Goal: Information Seeking & Learning: Find specific fact

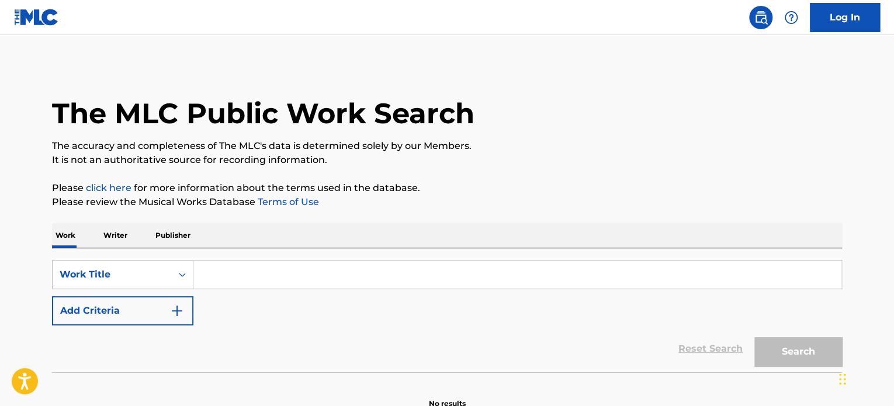
click at [440, 271] on input "Search Form" at bounding box center [517, 275] width 648 height 28
paste input "Bla, Bla, Bla"
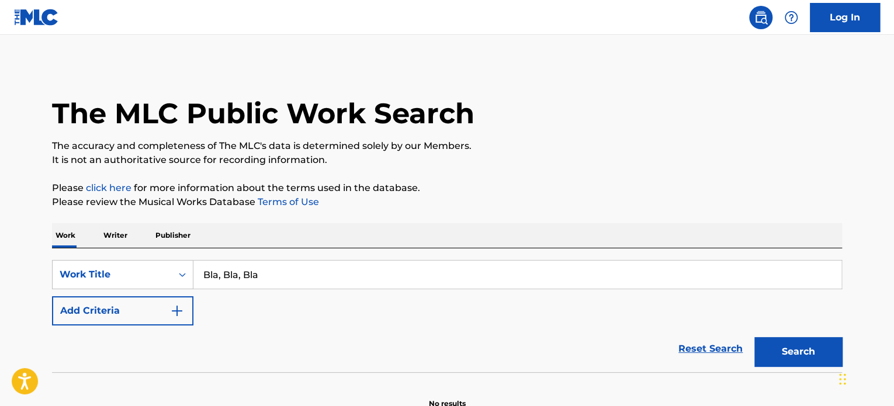
type input "Bla, Bla, Bla"
click at [125, 305] on button "Add Criteria" at bounding box center [122, 310] width 141 height 29
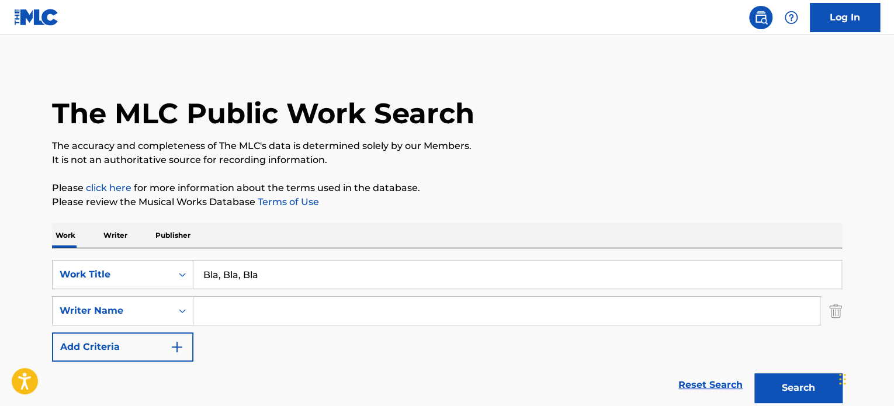
click at [248, 311] on input "Search Form" at bounding box center [506, 311] width 627 height 28
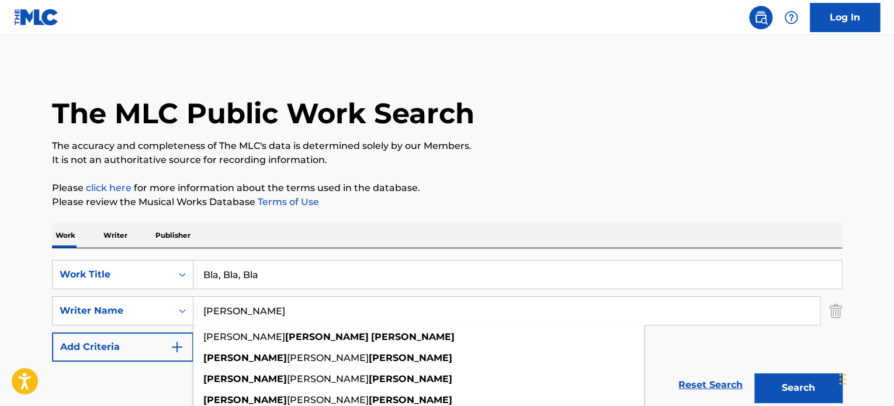
type input "[PERSON_NAME]"
click at [754, 373] on button "Search" at bounding box center [798, 387] width 88 height 29
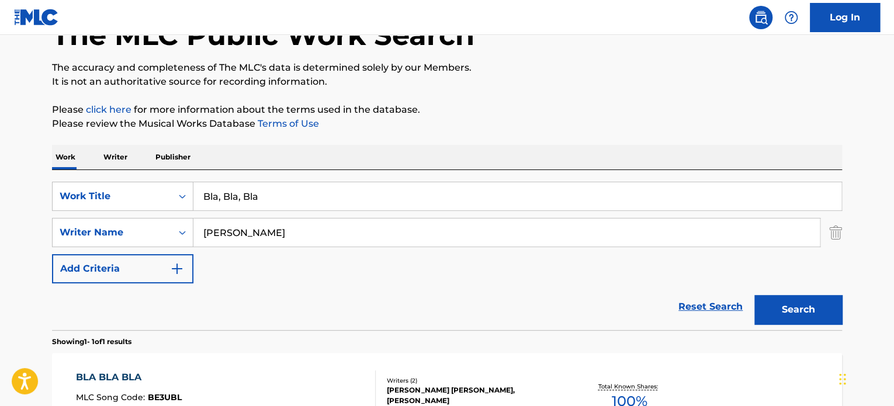
scroll to position [175, 0]
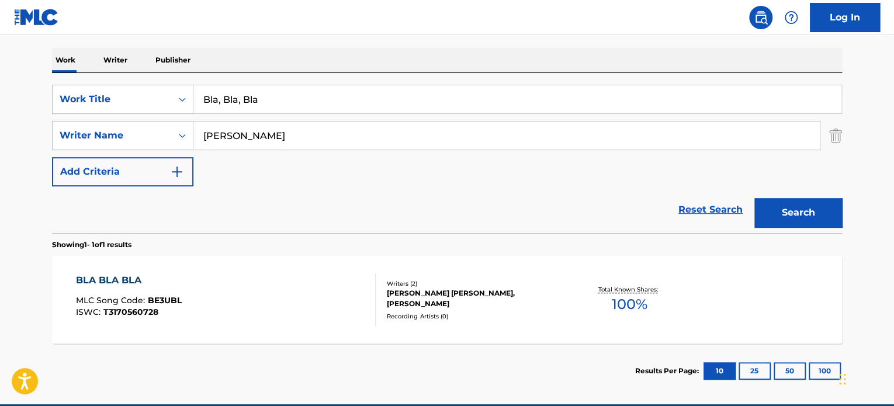
click at [516, 320] on div "BLA BLA BLA MLC Song Code : BE3UBL ISWC : T3170560728 Writers ( 2 ) [PERSON_NAM…" at bounding box center [447, 300] width 790 height 88
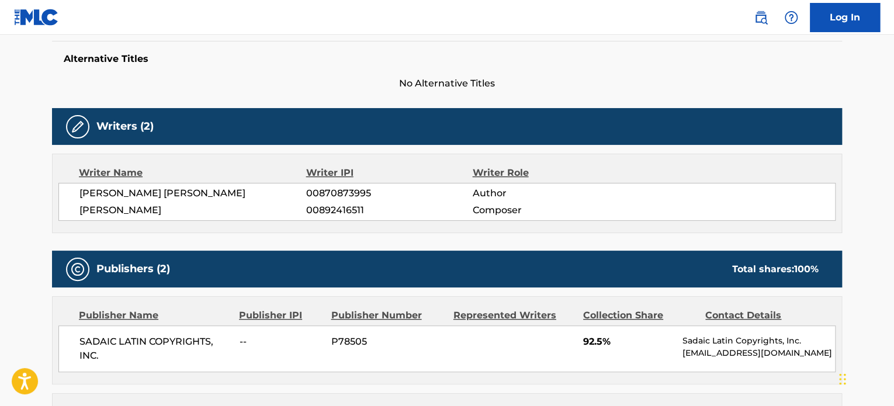
scroll to position [141, 0]
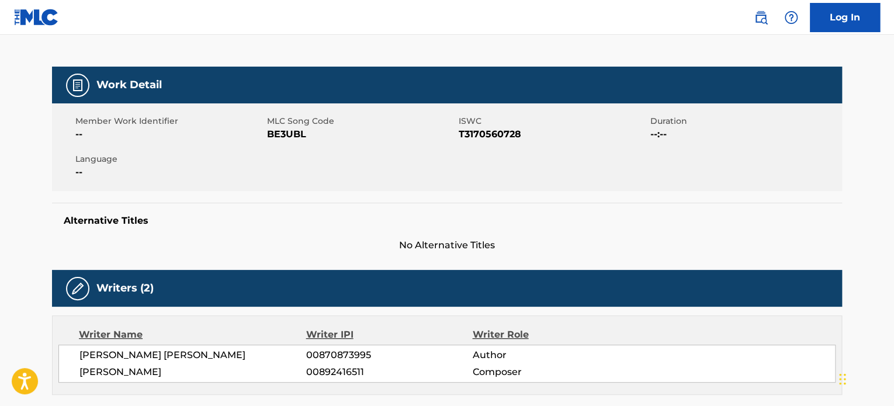
click at [283, 132] on span "BE3UBL" at bounding box center [361, 134] width 189 height 14
click at [284, 133] on span "BE3UBL" at bounding box center [361, 134] width 189 height 14
click at [286, 135] on span "BE3UBL" at bounding box center [361, 134] width 189 height 14
copy span "BE3UBL"
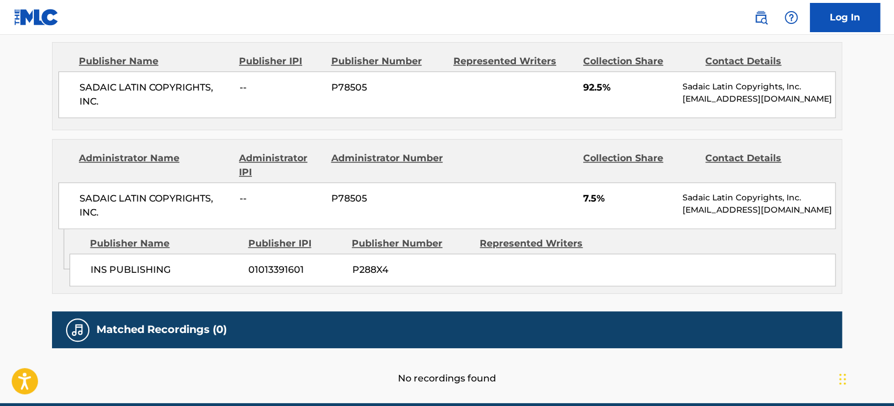
scroll to position [492, 0]
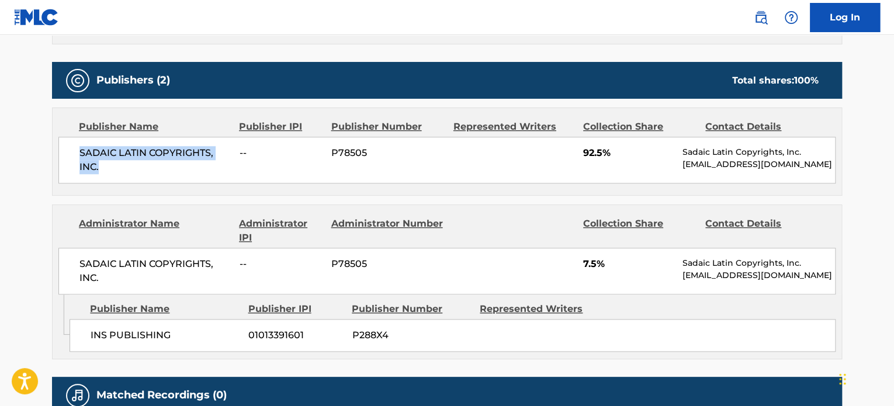
drag, startPoint x: 108, startPoint y: 166, endPoint x: 76, endPoint y: 149, distance: 35.8
click at [76, 149] on div "SADAIC LATIN COPYRIGHTS, INC. -- P78505 92.5% Sadaic Latin Copyrights, Inc. [EM…" at bounding box center [446, 160] width 777 height 47
copy span "SADAIC LATIN COPYRIGHTS, INC."
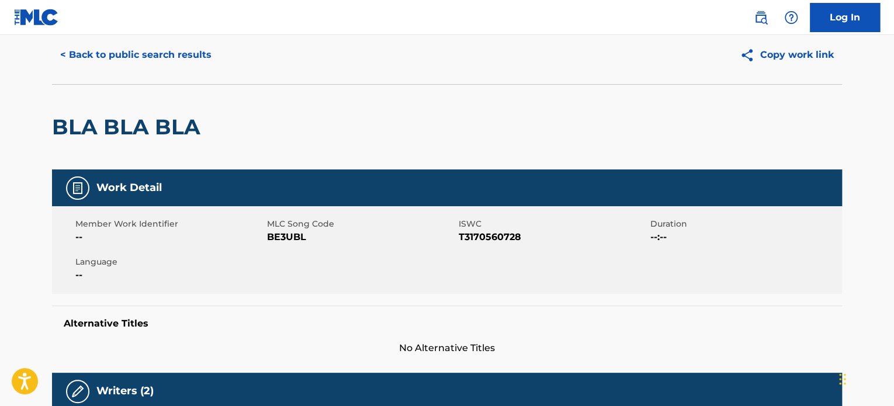
scroll to position [0, 0]
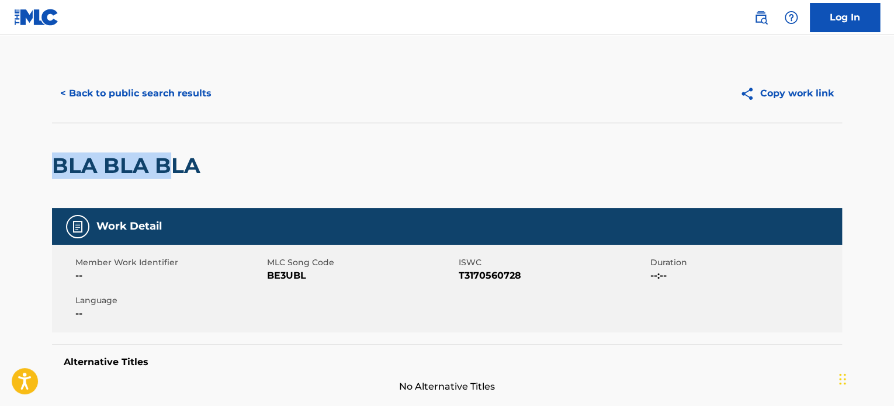
drag, startPoint x: 43, startPoint y: 158, endPoint x: 172, endPoint y: 167, distance: 129.5
click at [486, 282] on div "Member Work Identifier -- MLC Song Code BE3UBL ISWC T3170560728 Duration --:-- …" at bounding box center [447, 289] width 790 height 88
click at [490, 273] on span "T3170560728" at bounding box center [553, 276] width 189 height 14
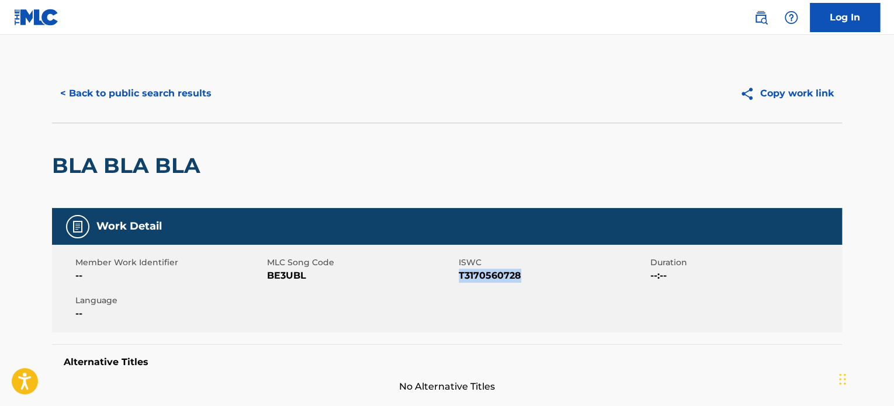
click at [490, 273] on span "T3170560728" at bounding box center [553, 276] width 189 height 14
copy span "T3170560728"
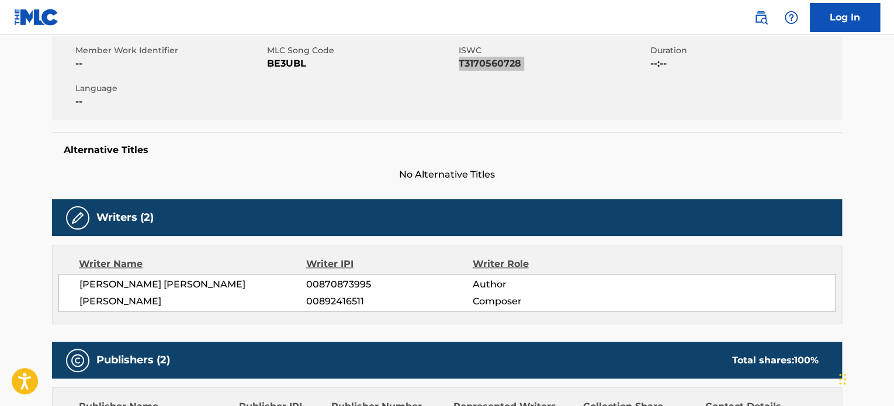
scroll to position [234, 0]
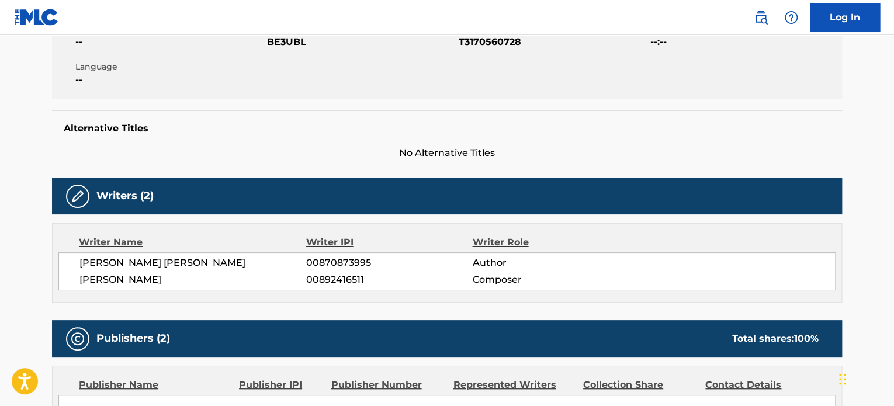
click at [174, 263] on span "[PERSON_NAME] [PERSON_NAME]" at bounding box center [192, 263] width 227 height 14
click at [173, 263] on span "[PERSON_NAME] [PERSON_NAME]" at bounding box center [192, 263] width 227 height 14
copy div "[PERSON_NAME] [PERSON_NAME]"
click at [127, 278] on span "[PERSON_NAME]" at bounding box center [192, 280] width 227 height 14
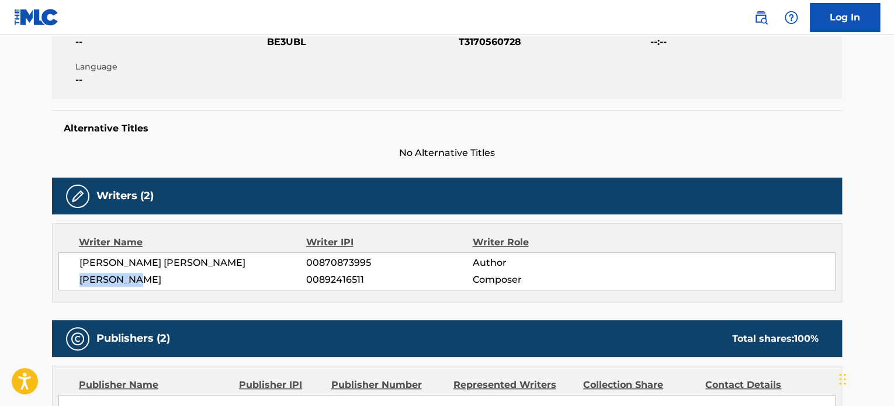
click at [127, 278] on span "[PERSON_NAME]" at bounding box center [192, 280] width 227 height 14
copy div "[PERSON_NAME]"
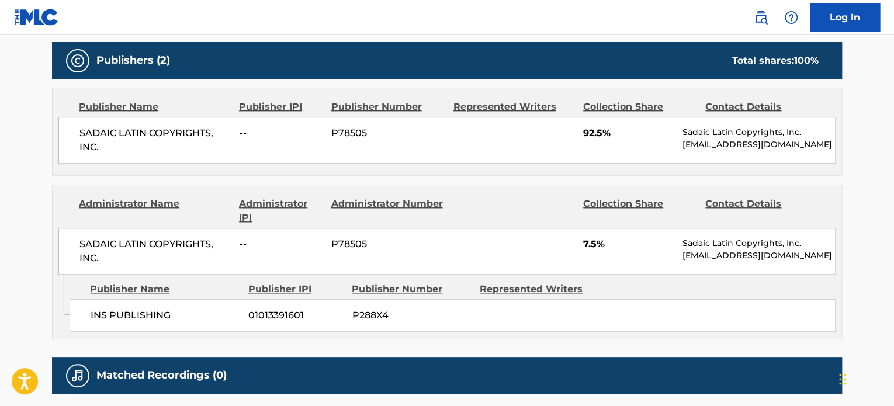
scroll to position [609, 0]
